Goal: Transaction & Acquisition: Purchase product/service

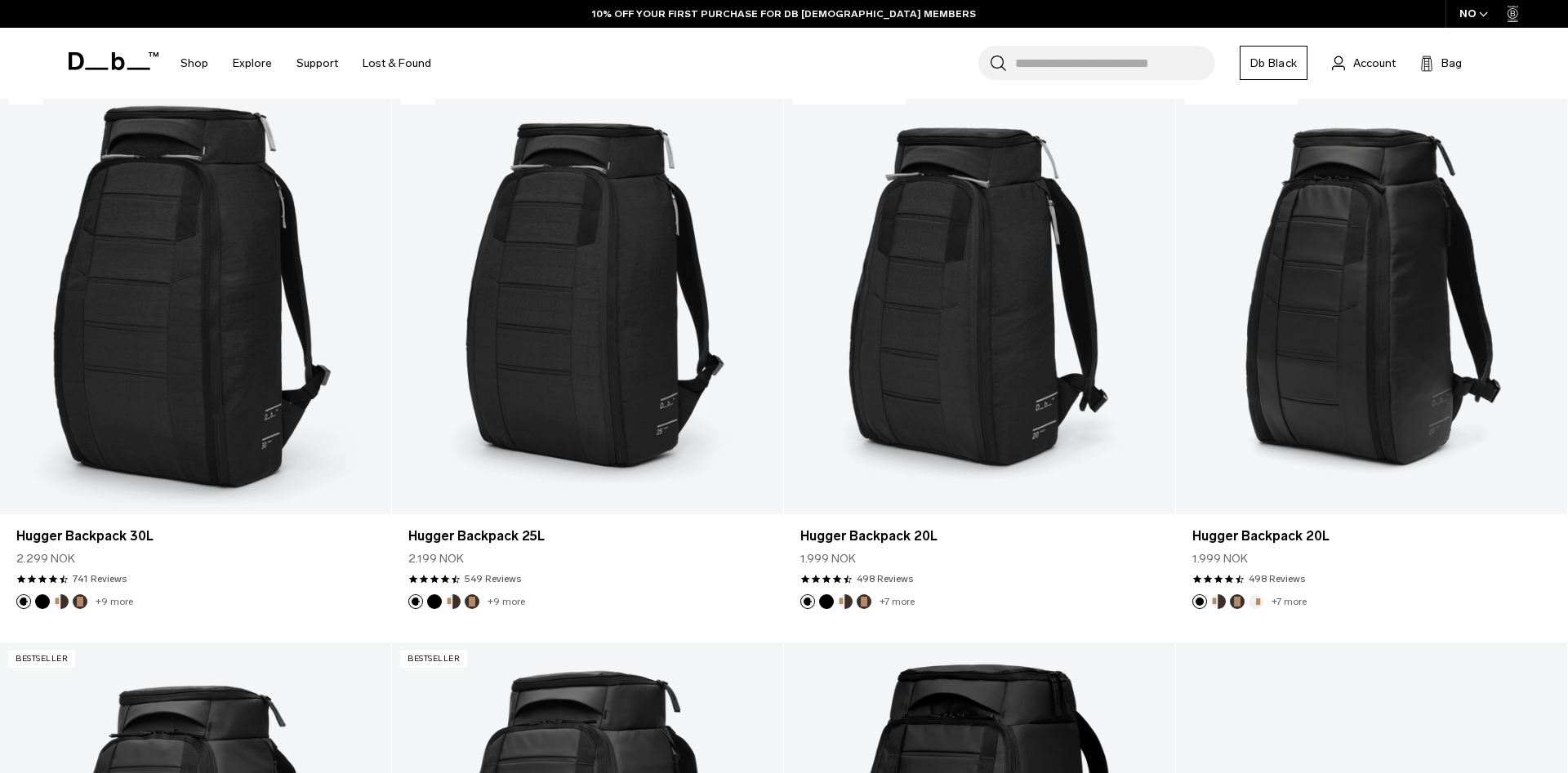
scroll to position [499, 0]
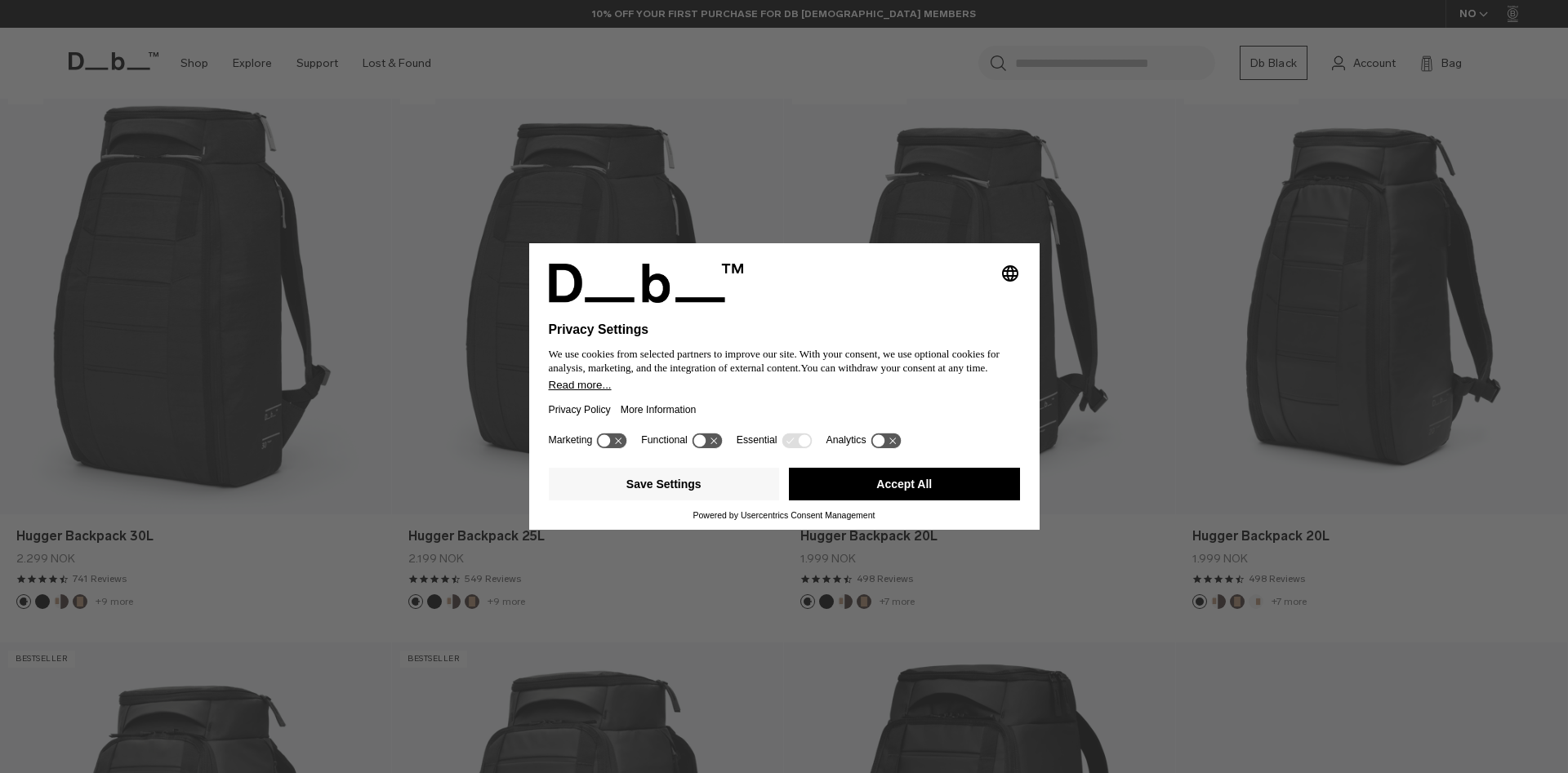
click at [958, 491] on button "Accept All" at bounding box center [905, 484] width 231 height 32
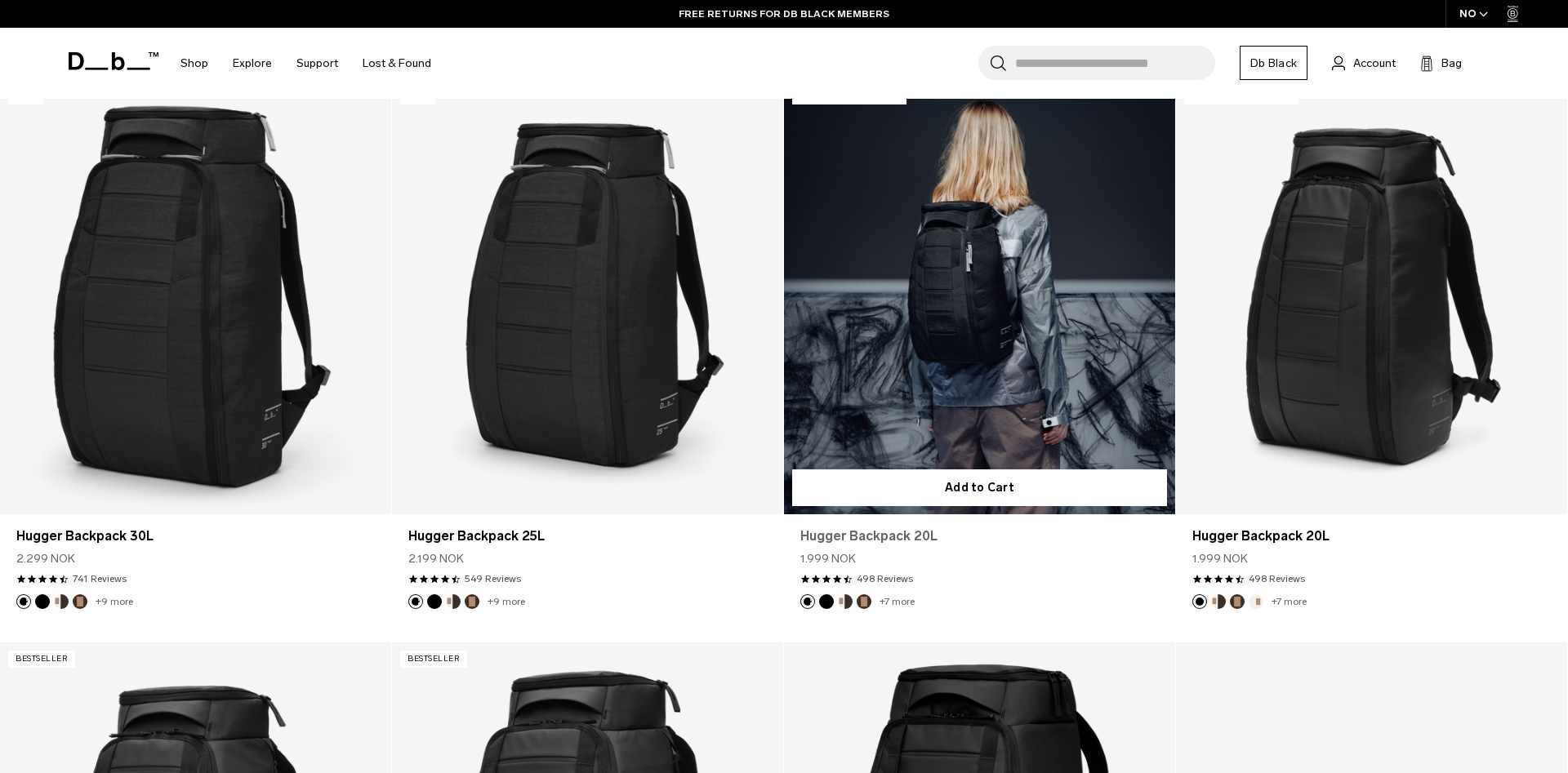
click at [842, 534] on link "Hugger Backpack 20L" at bounding box center [980, 535] width 359 height 19
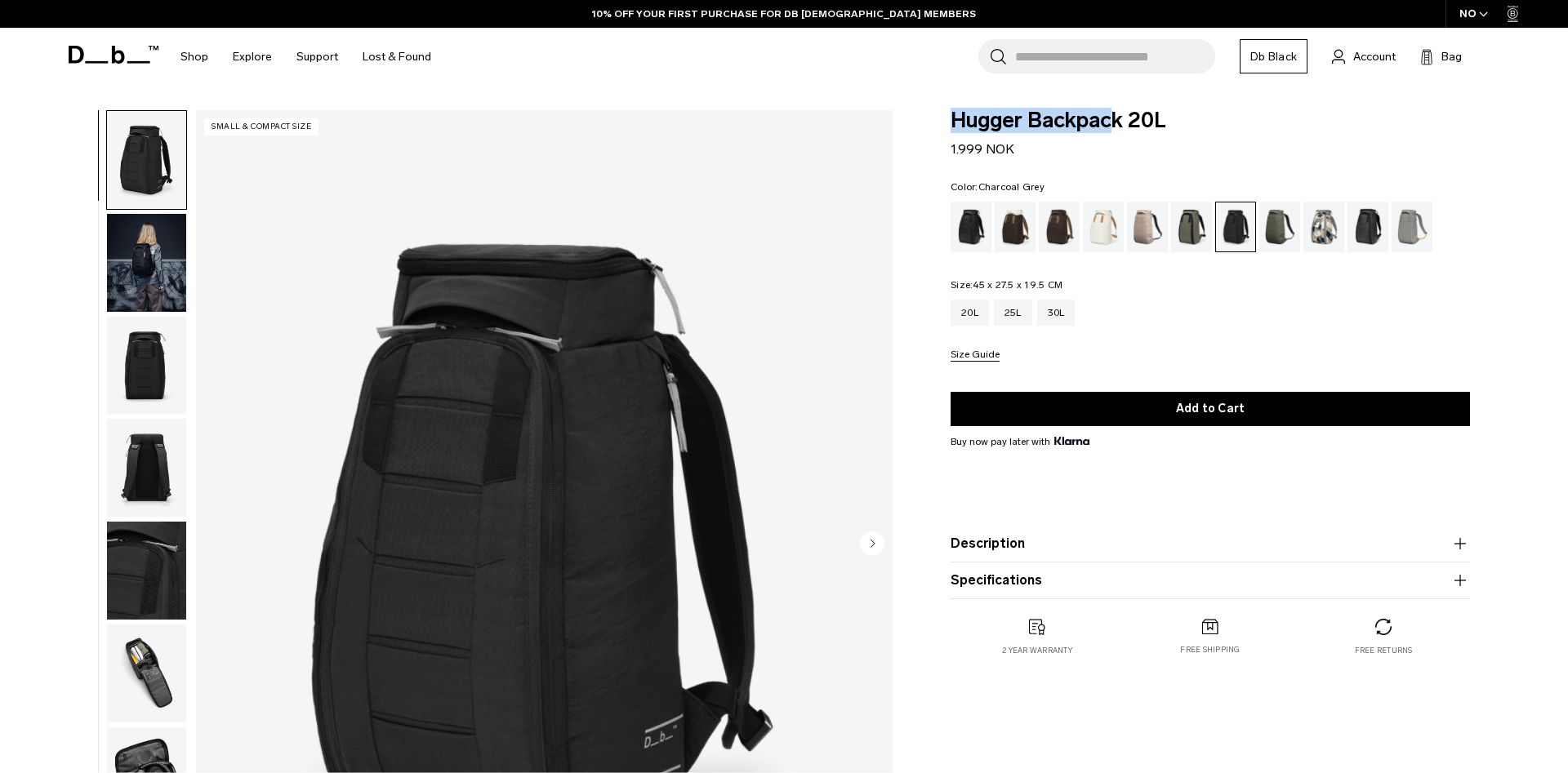
click at [1121, 118] on span "Hugger Backpack 20L" at bounding box center [1211, 120] width 520 height 21
